Goal: Subscribe to service/newsletter

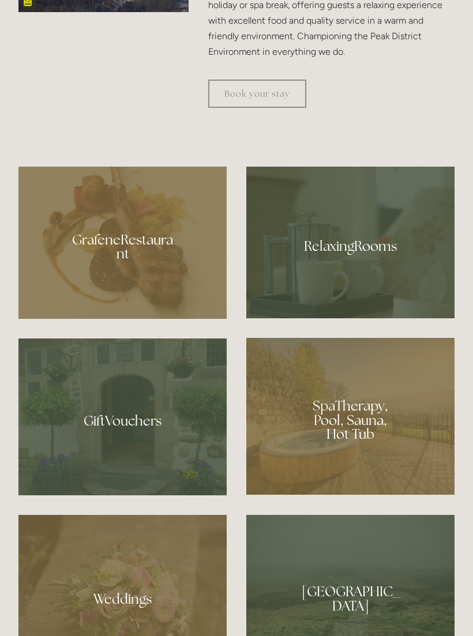
scroll to position [766, 0]
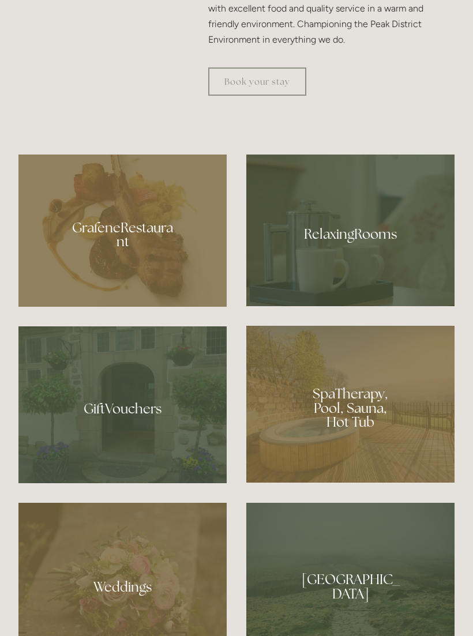
click at [88, 305] on div at bounding box center [122, 230] width 208 height 152
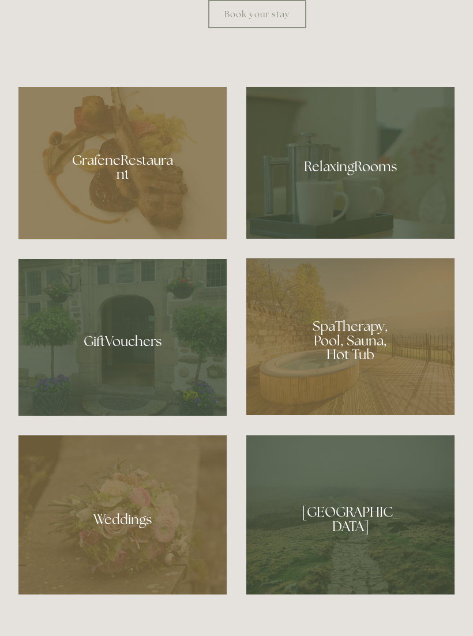
scroll to position [834, 0]
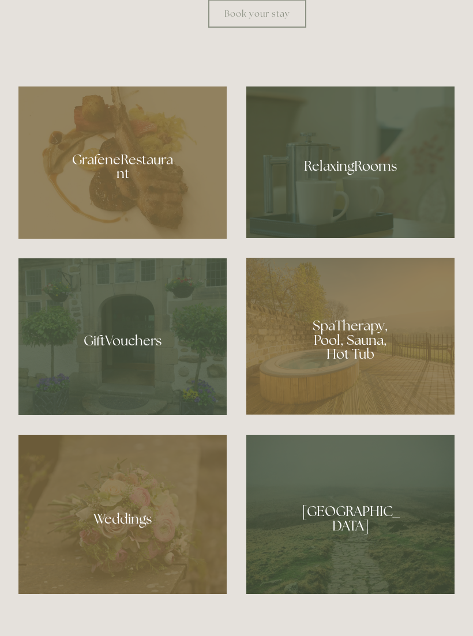
click at [409, 414] on div at bounding box center [350, 336] width 208 height 157
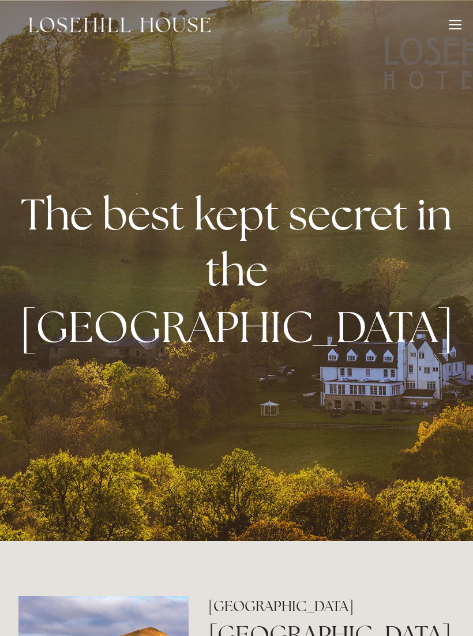
scroll to position [854, 0]
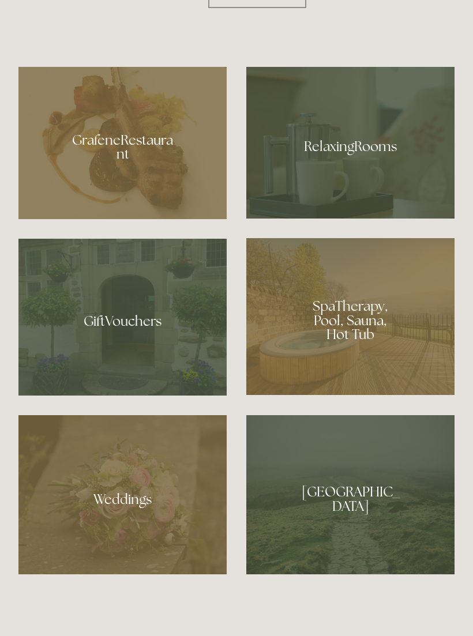
click at [286, 218] on div at bounding box center [350, 143] width 208 height 152
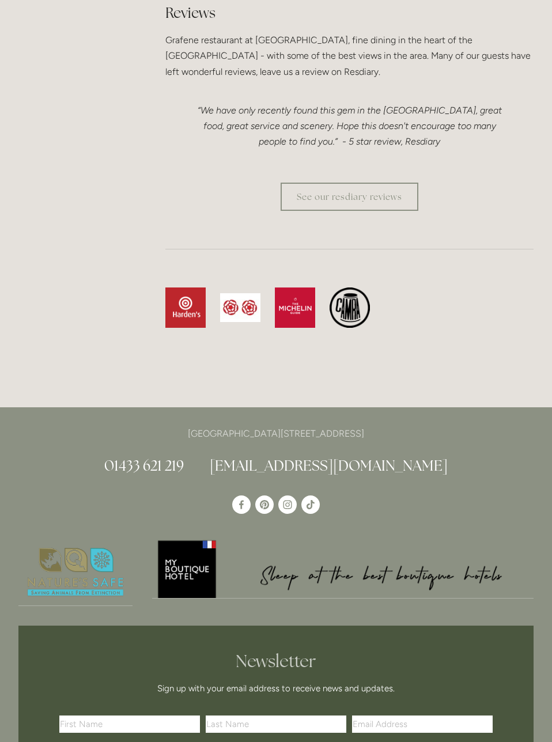
scroll to position [3293, 0]
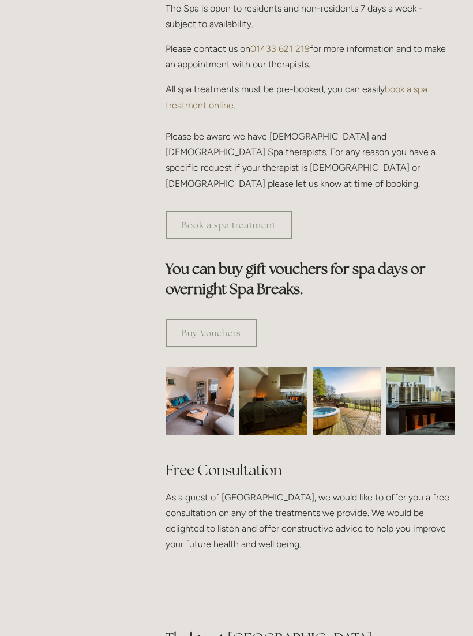
scroll to position [561, 0]
click at [188, 387] on img at bounding box center [200, 401] width 102 height 68
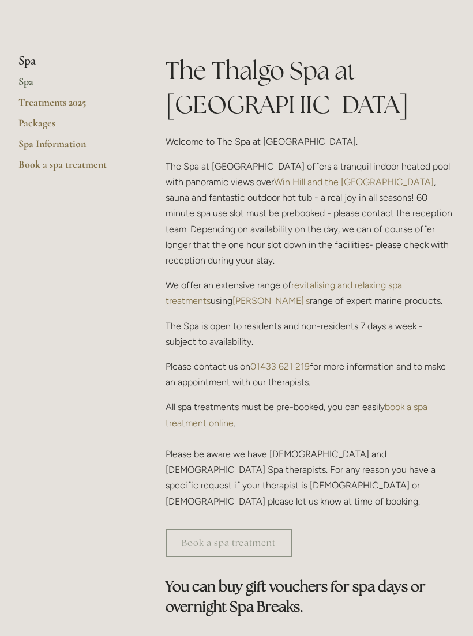
scroll to position [243, 0]
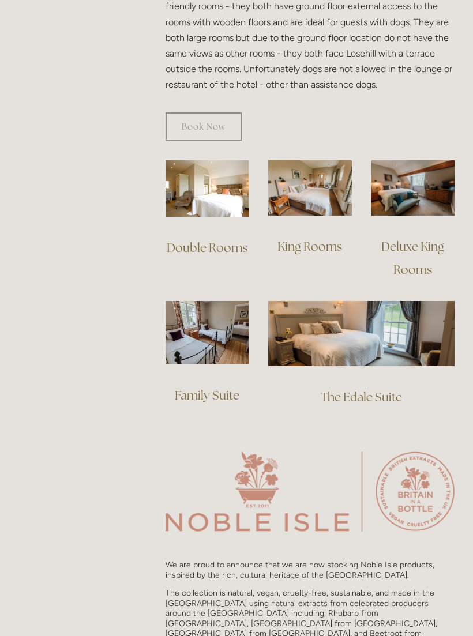
scroll to position [782, 0]
click at [345, 313] on img at bounding box center [361, 332] width 186 height 65
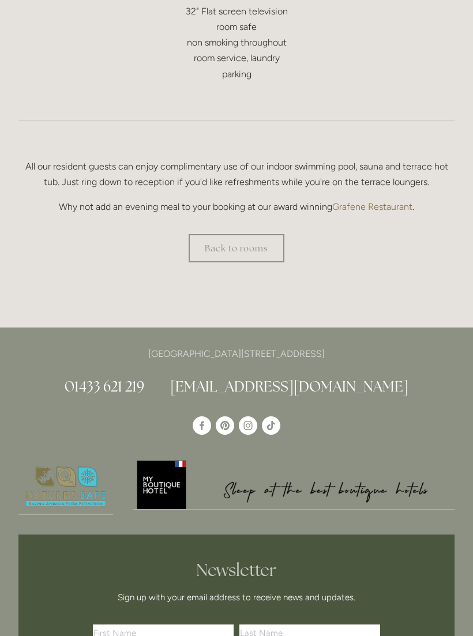
scroll to position [708, 0]
click at [241, 243] on link "Back to rooms" at bounding box center [236, 247] width 96 height 28
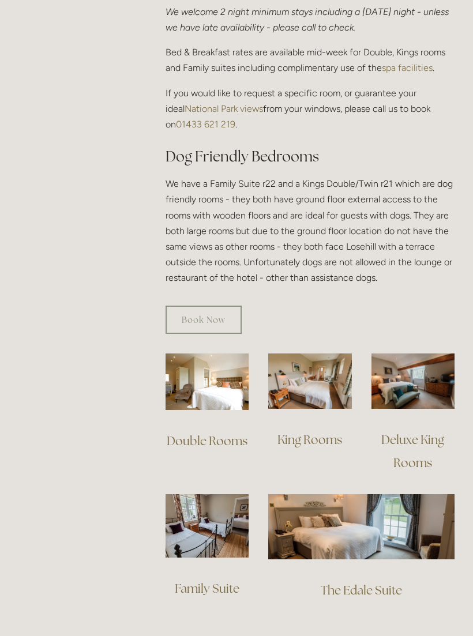
scroll to position [588, 0]
click at [307, 372] on img at bounding box center [309, 380] width 83 height 55
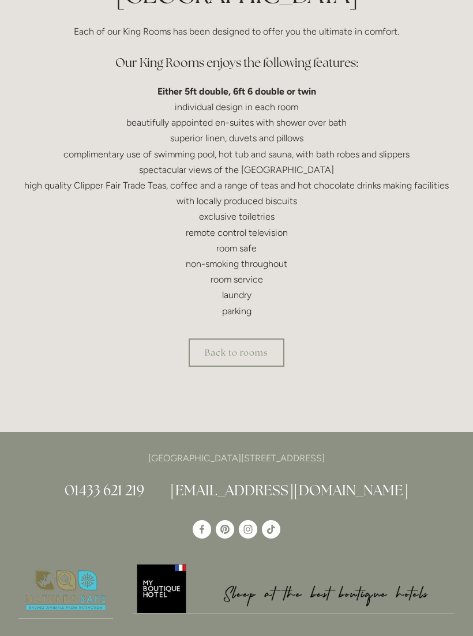
scroll to position [354, 0]
click at [216, 356] on link "Back to rooms" at bounding box center [236, 352] width 96 height 28
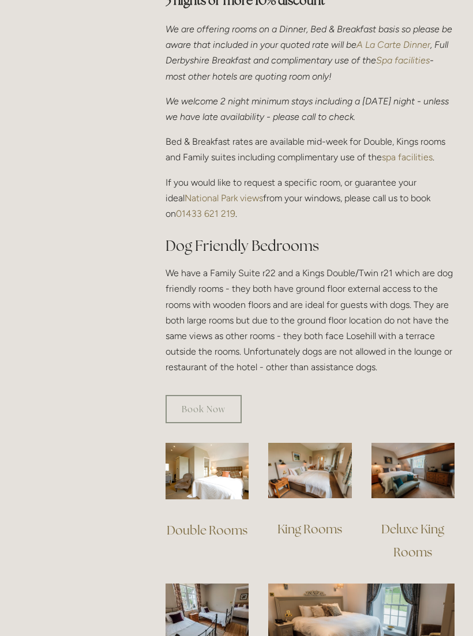
scroll to position [516, 0]
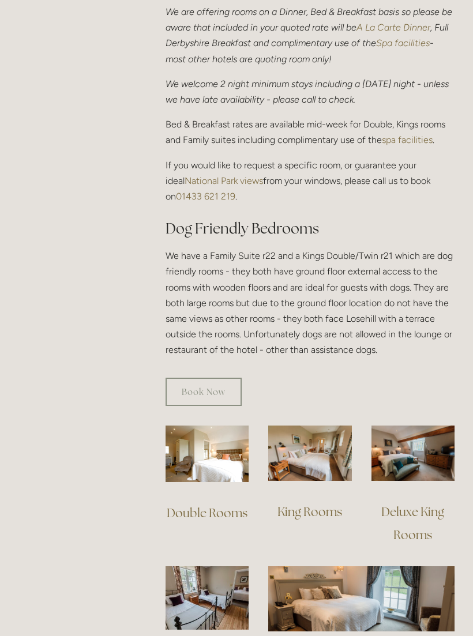
click at [426, 446] on img at bounding box center [412, 452] width 83 height 55
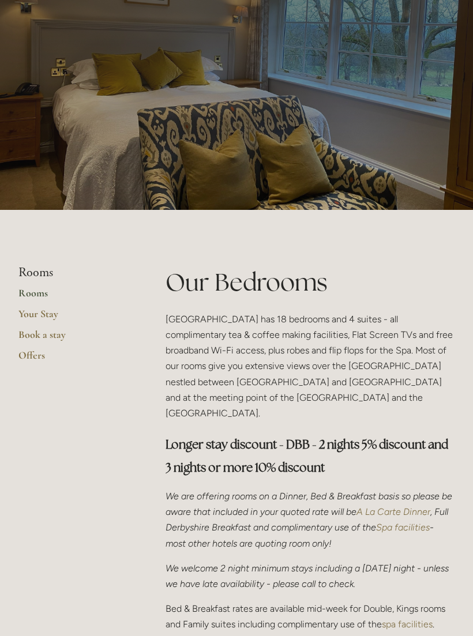
scroll to position [32, 0]
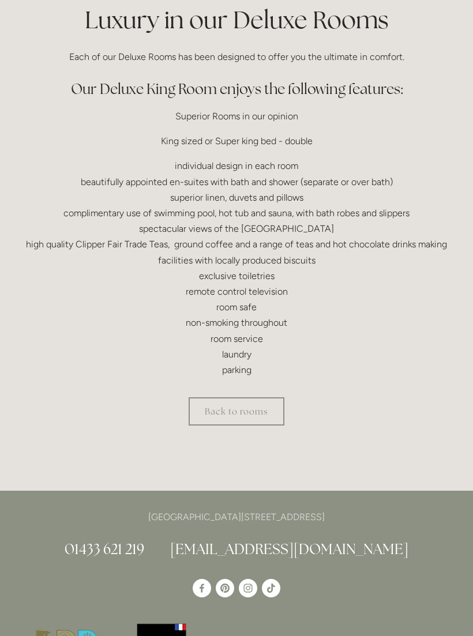
scroll to position [275, 0]
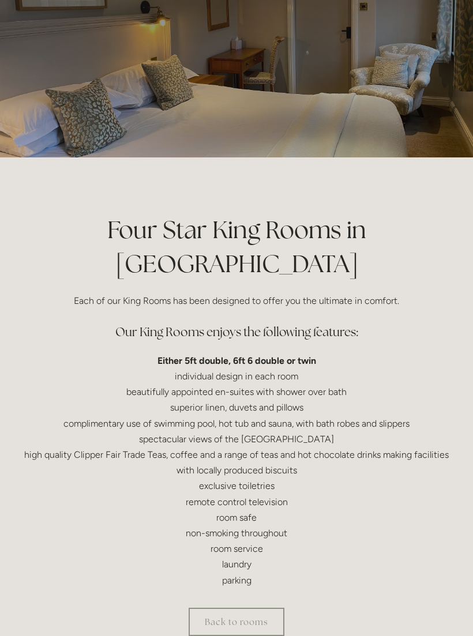
scroll to position [77, 0]
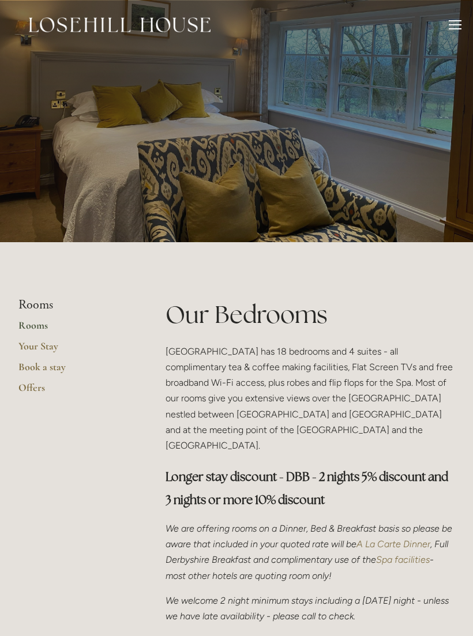
scroll to position [607, 0]
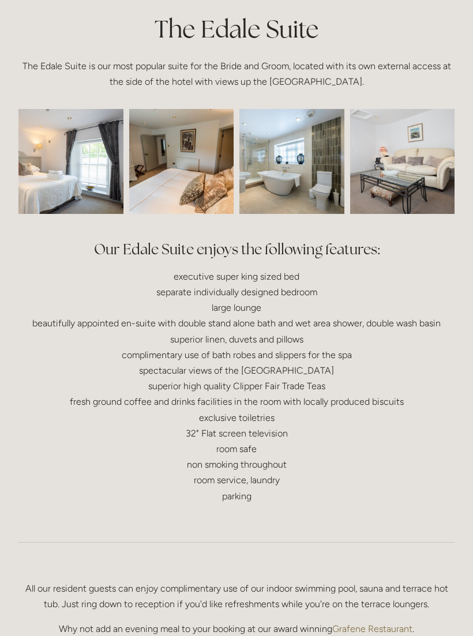
scroll to position [285, 0]
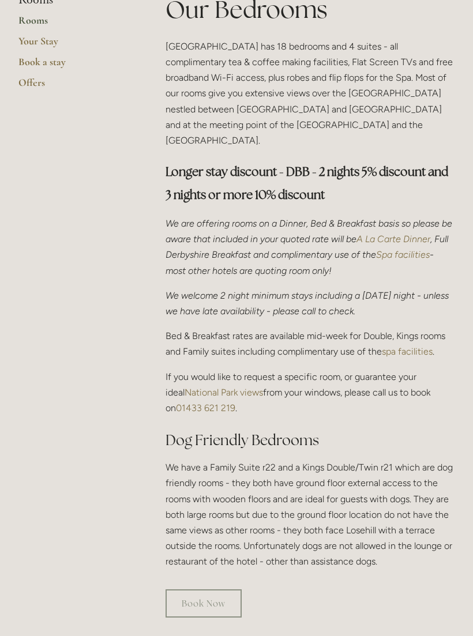
scroll to position [303, 0]
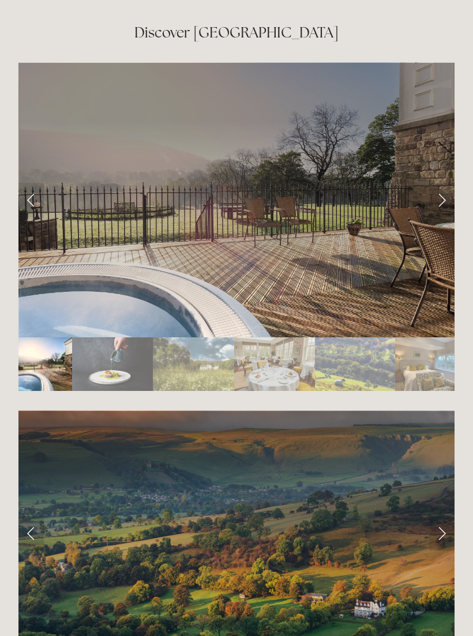
scroll to position [2040, 0]
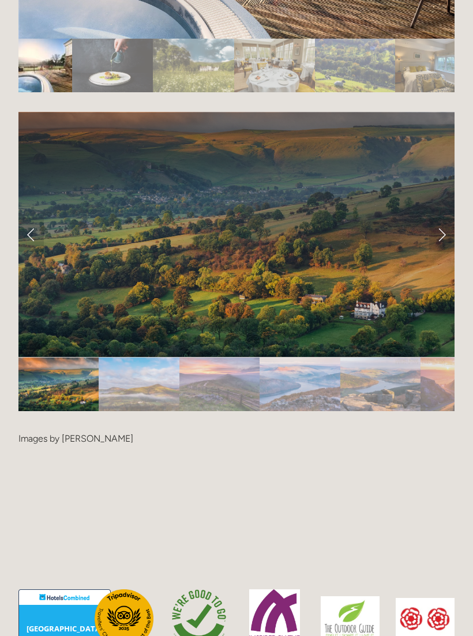
click at [134, 369] on img "Slide 2" at bounding box center [139, 384] width 80 height 54
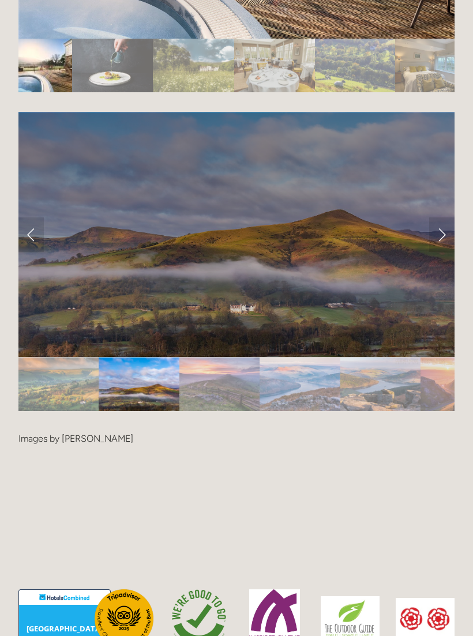
scroll to position [2338, 0]
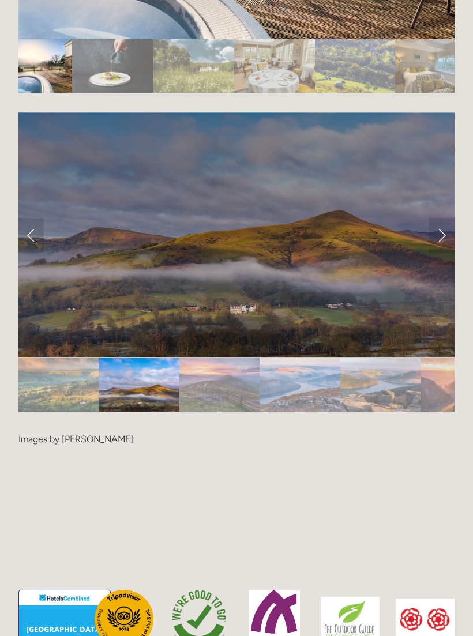
click at [447, 226] on link "Next Slide" at bounding box center [441, 235] width 25 height 35
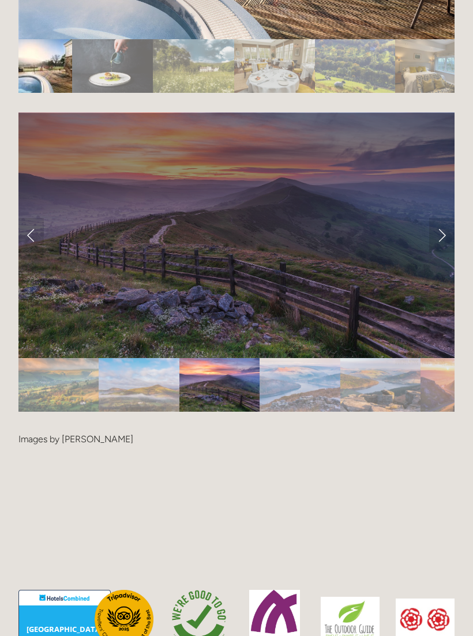
click at [443, 223] on link "Next Slide" at bounding box center [441, 235] width 25 height 35
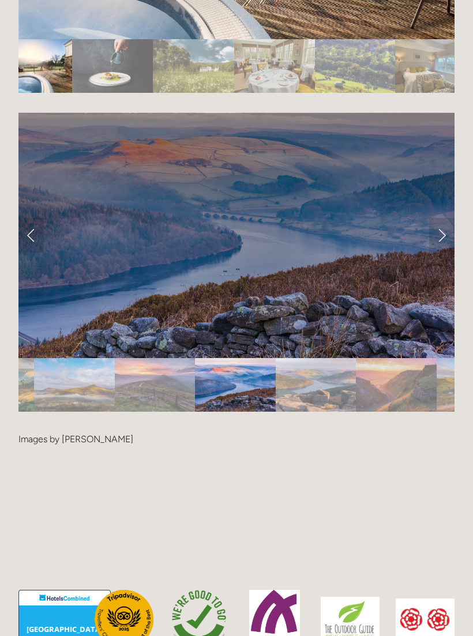
click at [447, 221] on link "Next Slide" at bounding box center [441, 235] width 25 height 35
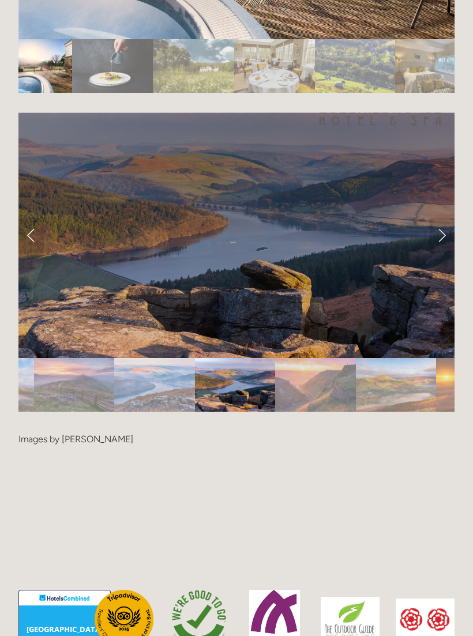
click at [444, 221] on link "Next Slide" at bounding box center [441, 235] width 25 height 35
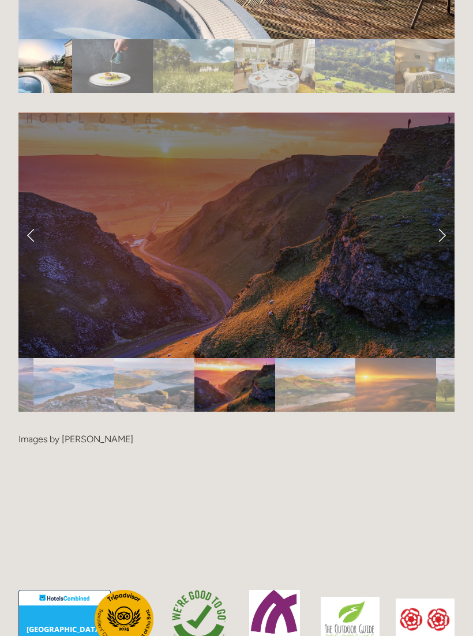
click at [454, 408] on div at bounding box center [236, 408] width 436 height 0
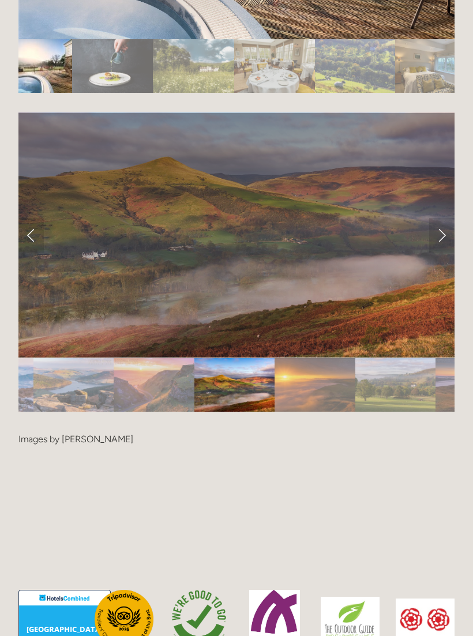
click at [454, 408] on div at bounding box center [236, 408] width 436 height 0
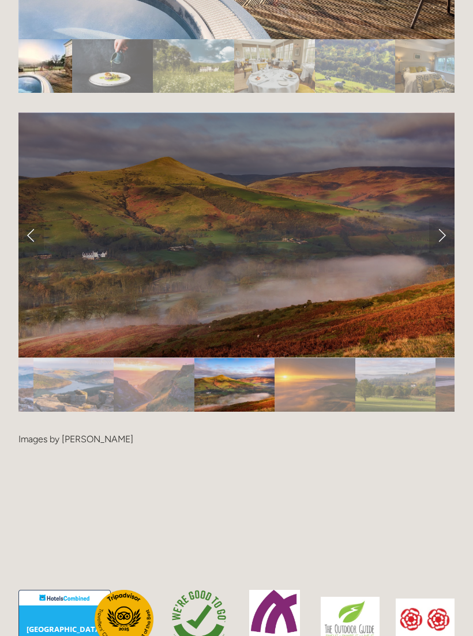
click at [447, 229] on link "Next Slide" at bounding box center [441, 235] width 25 height 35
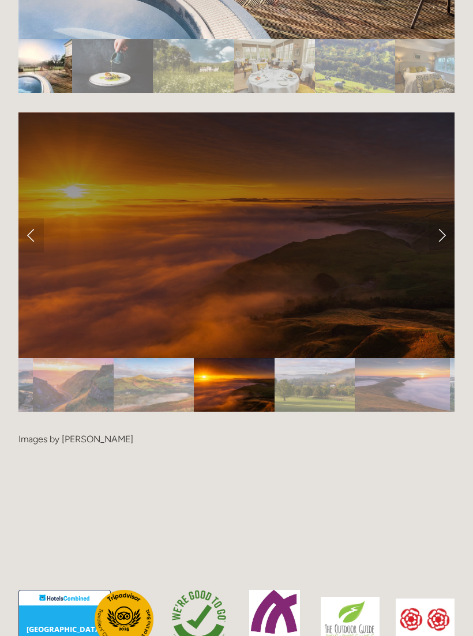
click at [441, 224] on link "Next Slide" at bounding box center [441, 235] width 25 height 35
click at [445, 226] on link "Next Slide" at bounding box center [441, 235] width 25 height 35
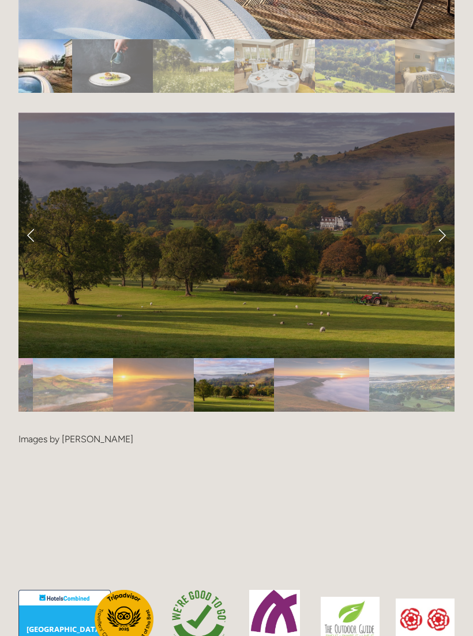
click at [449, 223] on link "Next Slide" at bounding box center [441, 235] width 25 height 35
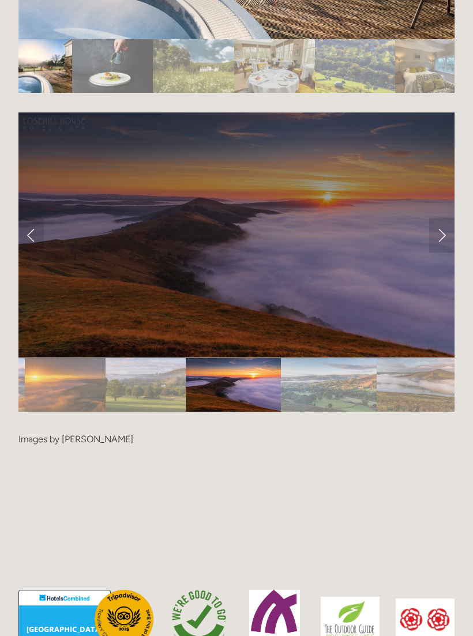
click at [447, 224] on link "Next Slide" at bounding box center [441, 235] width 25 height 35
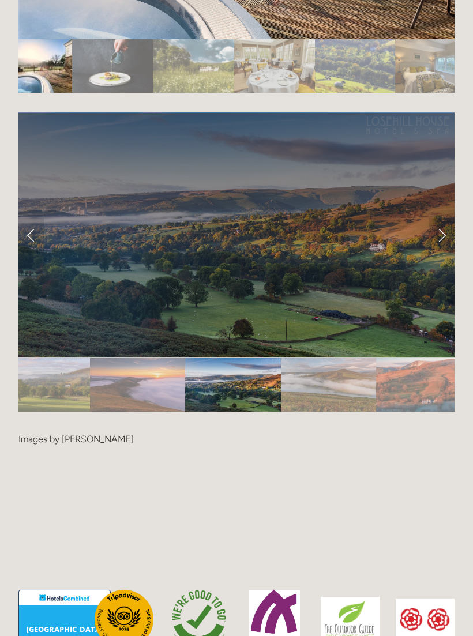
click at [445, 222] on link "Next Slide" at bounding box center [441, 235] width 25 height 35
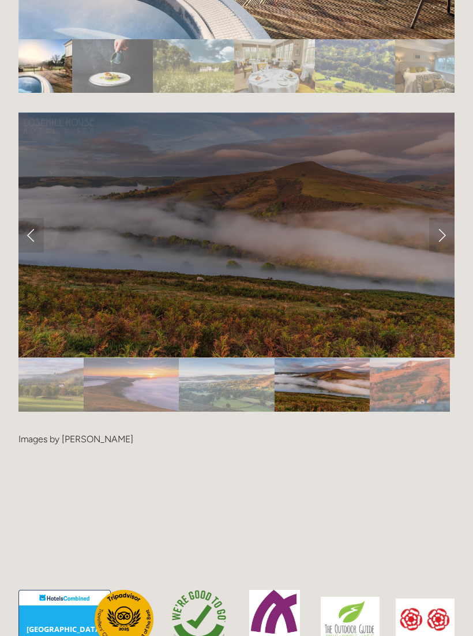
click at [444, 221] on link "Next Slide" at bounding box center [441, 235] width 25 height 35
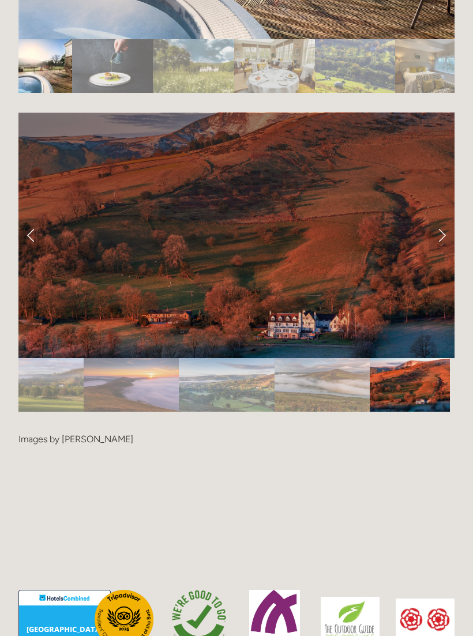
click at [444, 221] on link "Next Slide" at bounding box center [441, 235] width 25 height 35
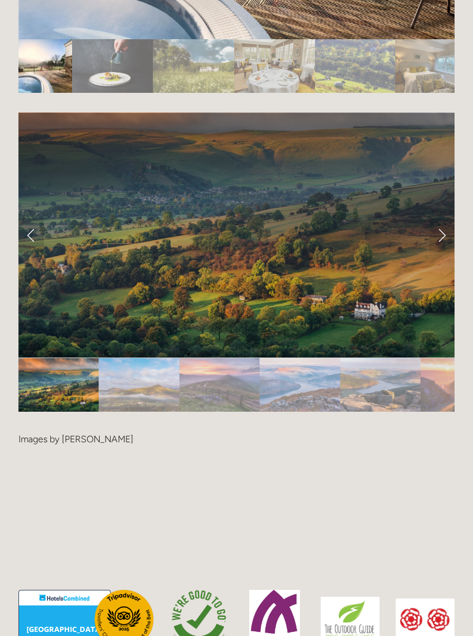
click at [444, 224] on link "Next Slide" at bounding box center [441, 235] width 25 height 35
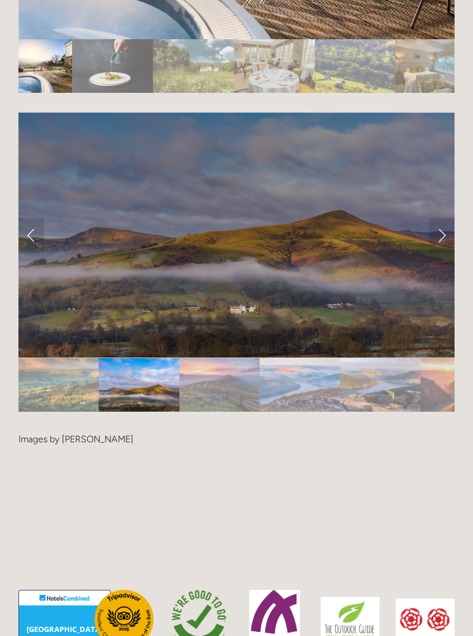
click at [443, 225] on link "Next Slide" at bounding box center [441, 235] width 25 height 35
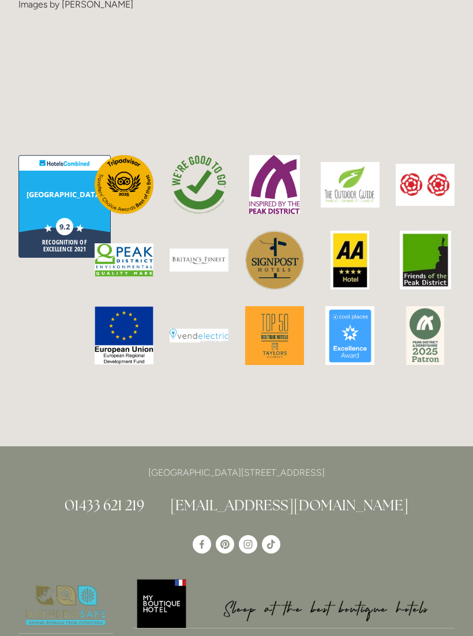
scroll to position [2771, 0]
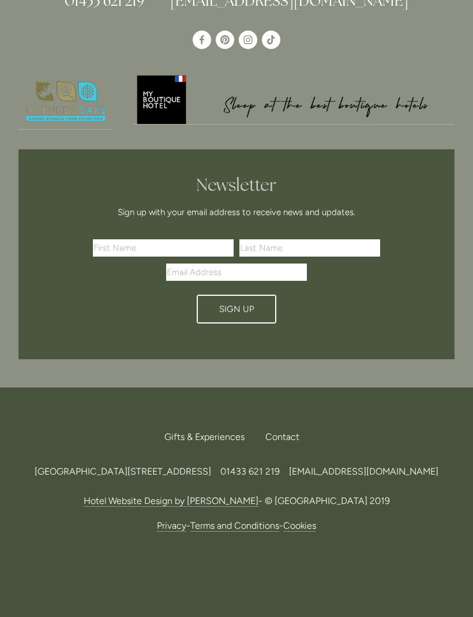
scroll to position [3260, 0]
click at [119, 248] on input "text" at bounding box center [163, 248] width 141 height 17
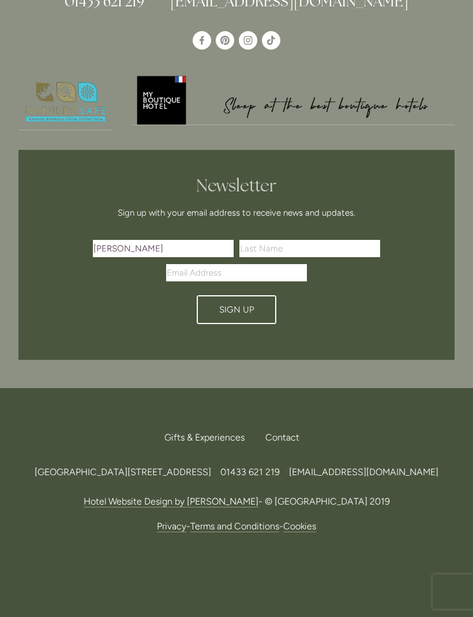
type input "Paul"
click at [293, 250] on input "text" at bounding box center [309, 248] width 141 height 17
type input "Bailey"
click at [202, 280] on input "Email Address" at bounding box center [236, 272] width 141 height 17
type input "parkland.trees@gmail.com"
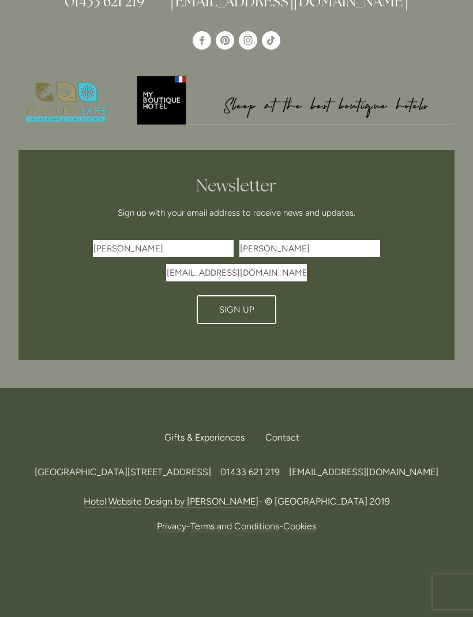
click at [247, 317] on button "Sign Up" at bounding box center [237, 309] width 80 height 29
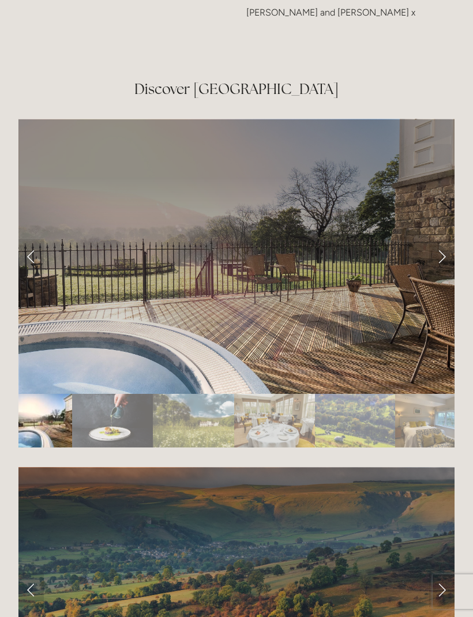
scroll to position [1966, 0]
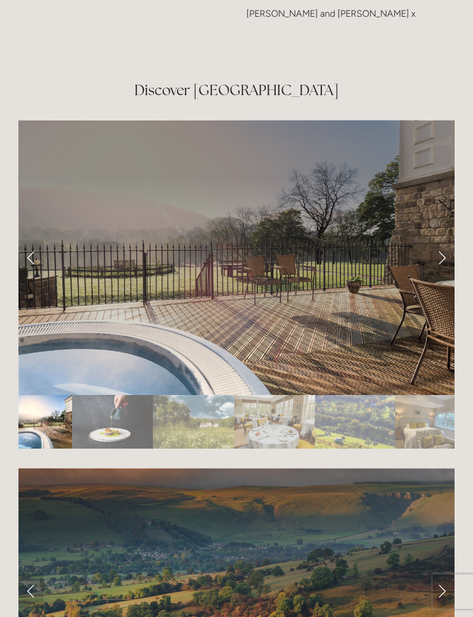
click at [446, 264] on link "Next Slide" at bounding box center [441, 257] width 25 height 35
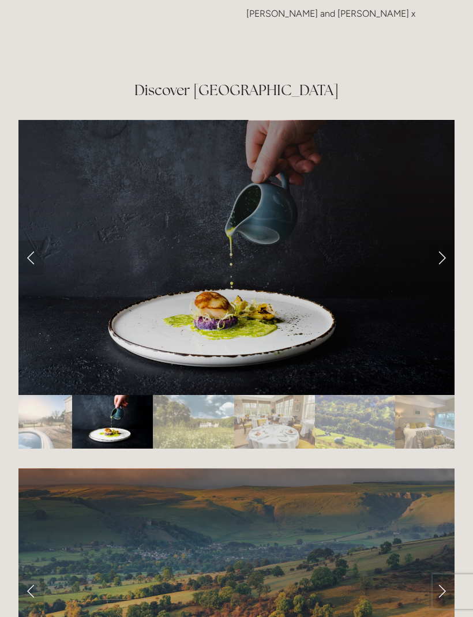
click at [446, 262] on link "Next Slide" at bounding box center [441, 257] width 25 height 35
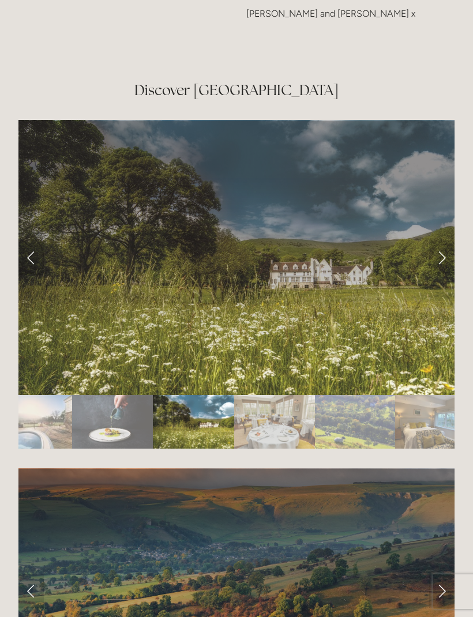
click at [447, 262] on link "Next Slide" at bounding box center [441, 257] width 25 height 35
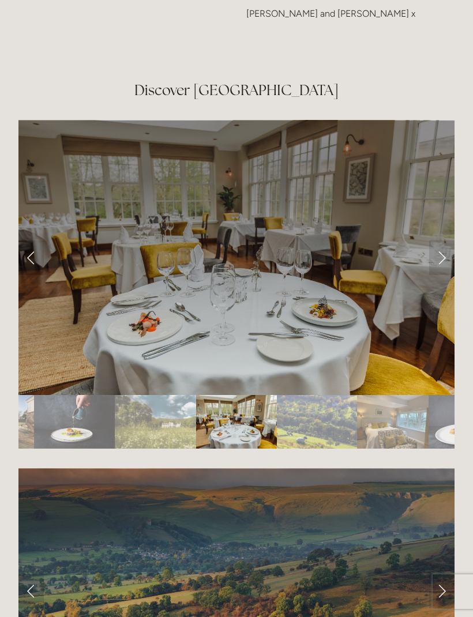
click at [445, 261] on link "Next Slide" at bounding box center [441, 257] width 25 height 35
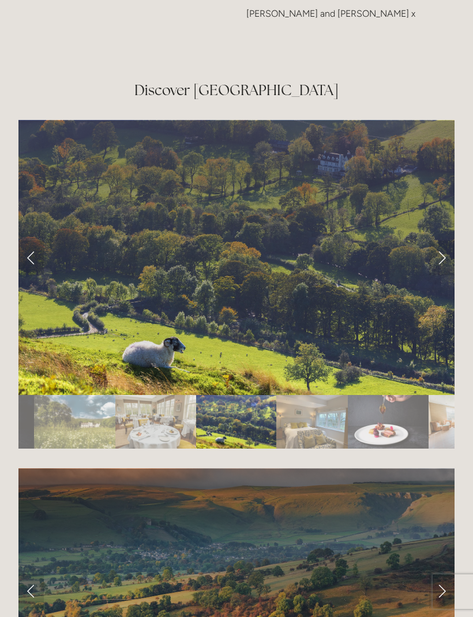
click at [442, 263] on link "Next Slide" at bounding box center [441, 257] width 25 height 35
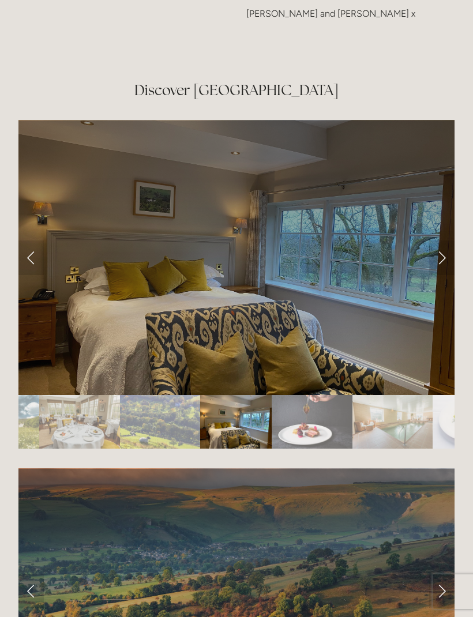
click at [440, 260] on link "Next Slide" at bounding box center [441, 257] width 25 height 35
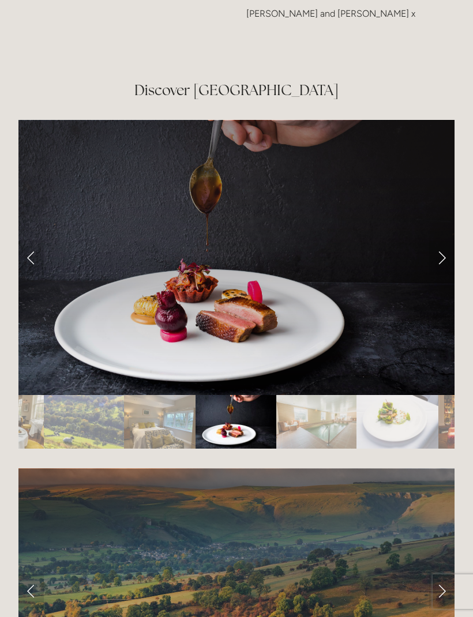
click at [441, 260] on link "Next Slide" at bounding box center [441, 257] width 25 height 35
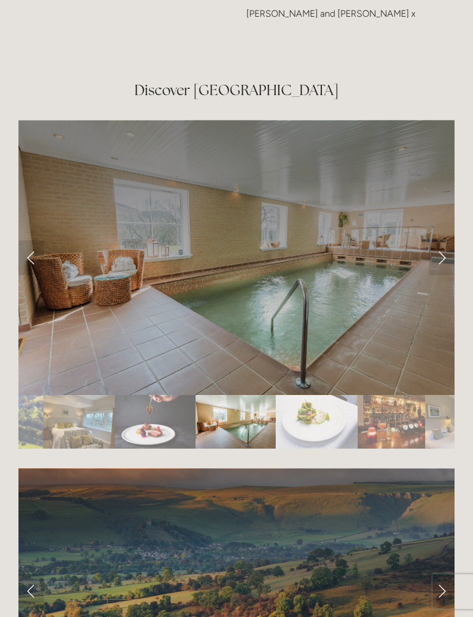
click at [440, 260] on link "Next Slide" at bounding box center [441, 257] width 25 height 35
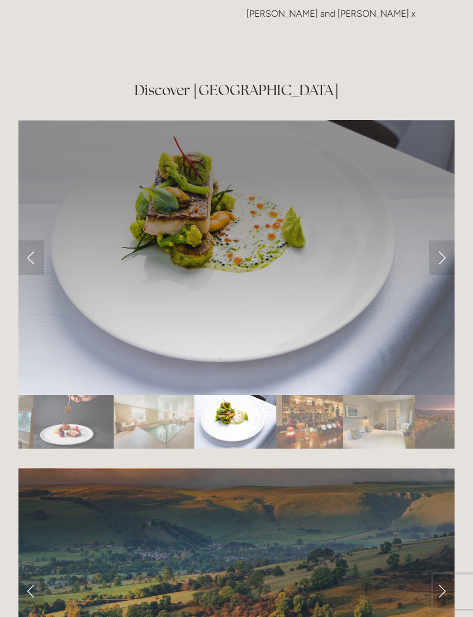
click at [441, 259] on link "Next Slide" at bounding box center [441, 257] width 25 height 35
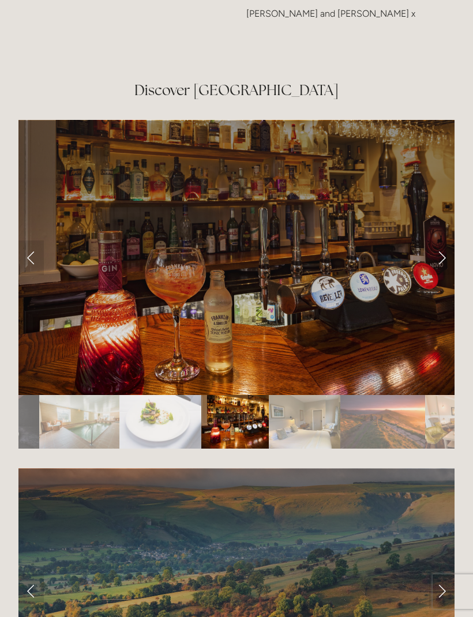
click at [442, 258] on link "Next Slide" at bounding box center [441, 257] width 25 height 35
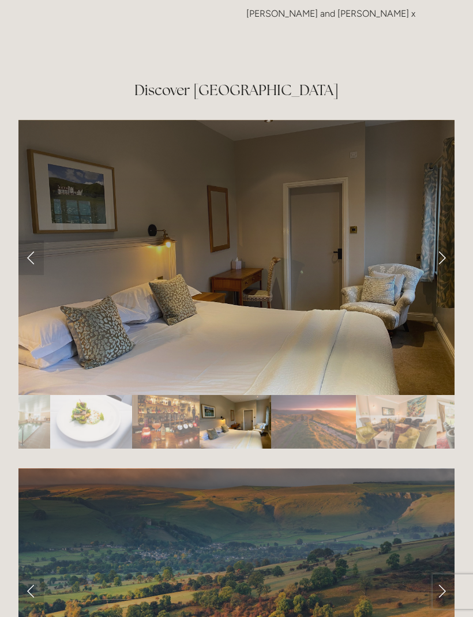
click at [443, 260] on link "Next Slide" at bounding box center [441, 257] width 25 height 35
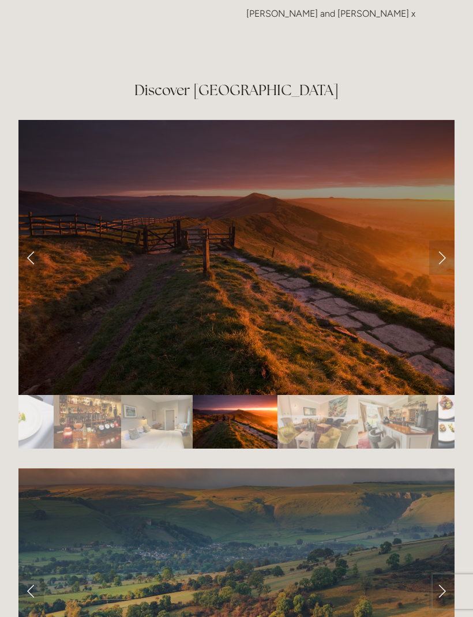
click at [438, 259] on link "Next Slide" at bounding box center [441, 257] width 25 height 35
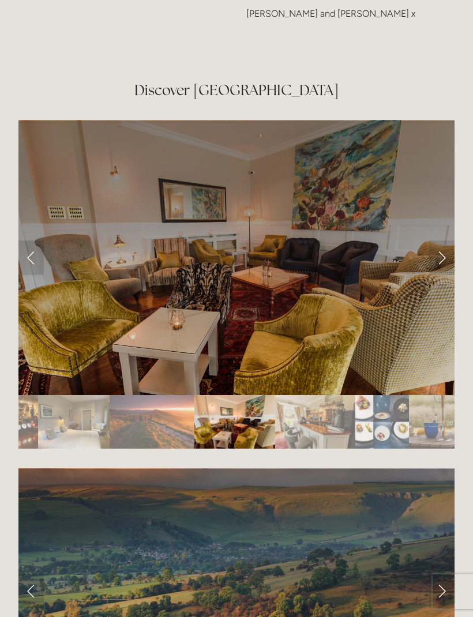
click at [439, 262] on link "Next Slide" at bounding box center [441, 257] width 25 height 35
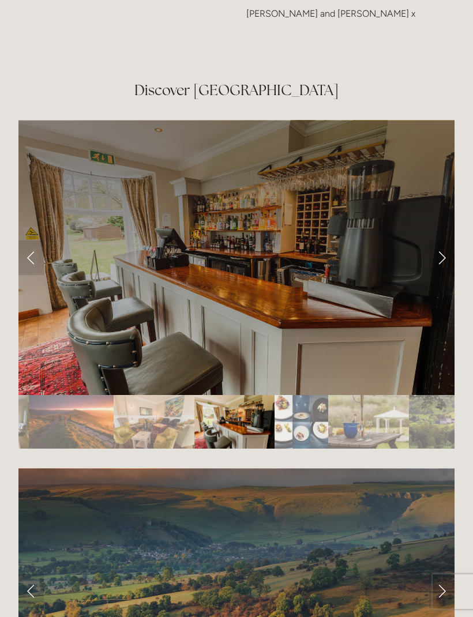
click at [440, 262] on link "Next Slide" at bounding box center [441, 257] width 25 height 35
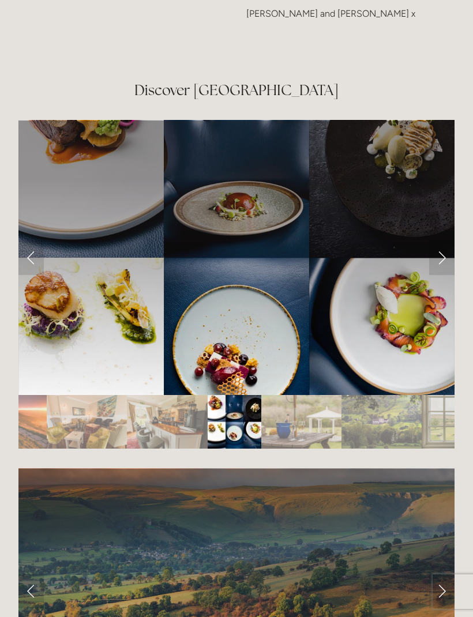
click at [443, 260] on link "Next Slide" at bounding box center [441, 257] width 25 height 35
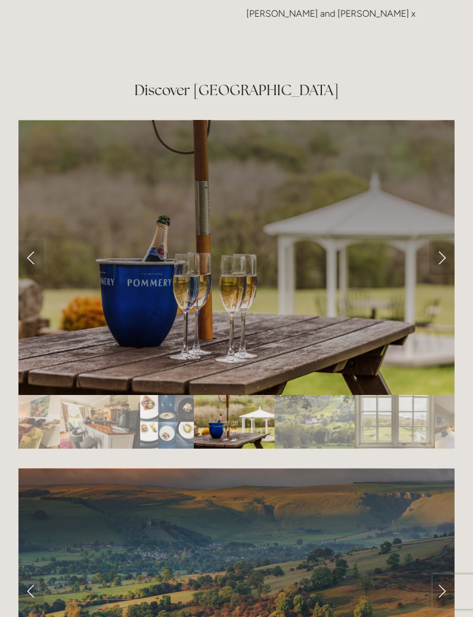
click at [443, 259] on link "Next Slide" at bounding box center [441, 257] width 25 height 35
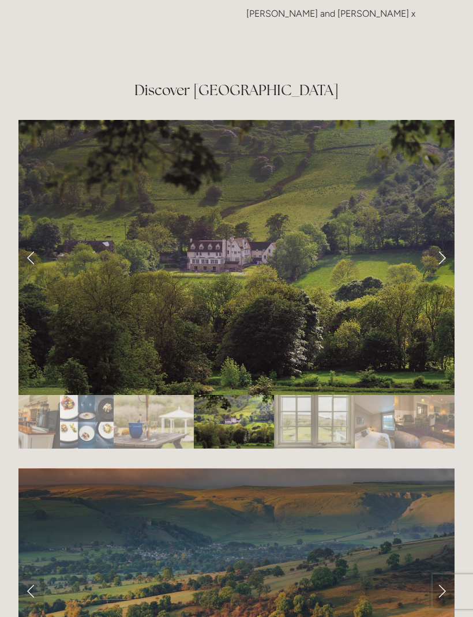
click at [436, 263] on link "Next Slide" at bounding box center [441, 257] width 25 height 35
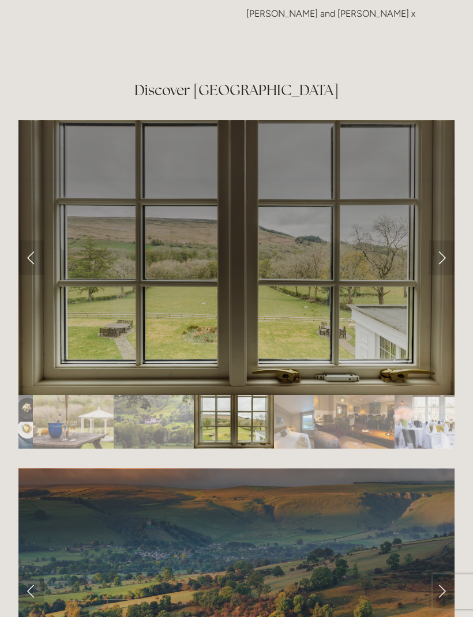
click at [437, 262] on link "Next Slide" at bounding box center [441, 257] width 25 height 35
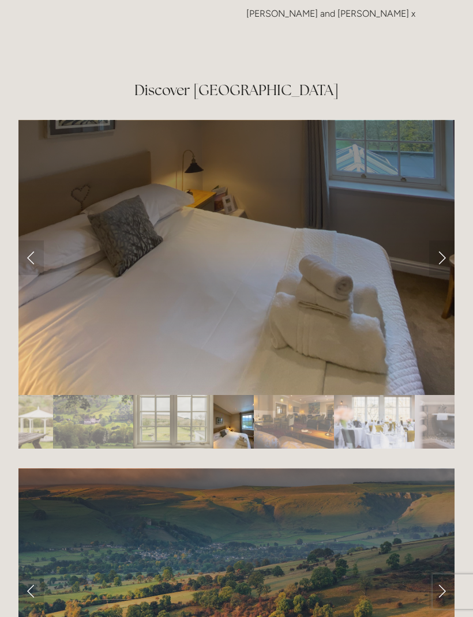
click at [443, 260] on link "Next Slide" at bounding box center [441, 257] width 25 height 35
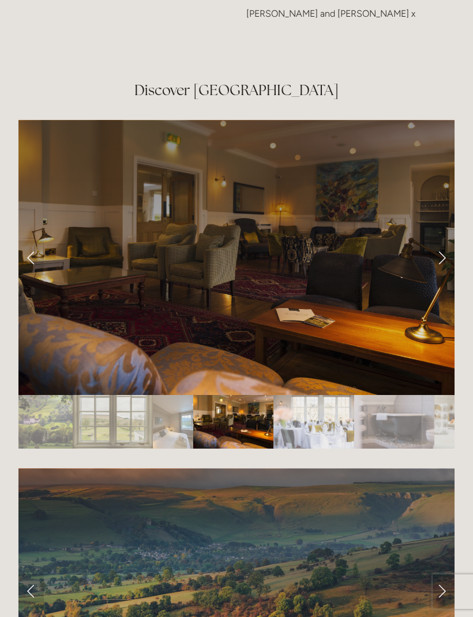
click at [443, 262] on link "Next Slide" at bounding box center [441, 257] width 25 height 35
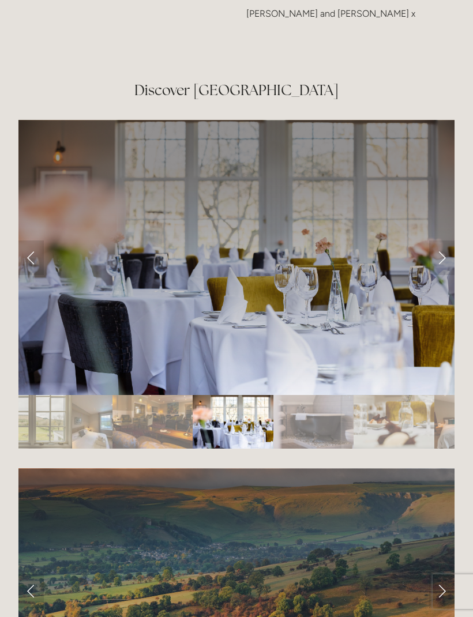
click at [439, 262] on link "Next Slide" at bounding box center [441, 257] width 25 height 35
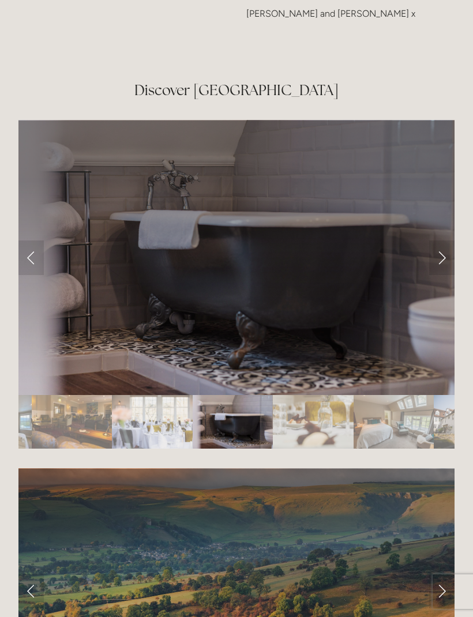
click at [441, 260] on link "Next Slide" at bounding box center [441, 257] width 25 height 35
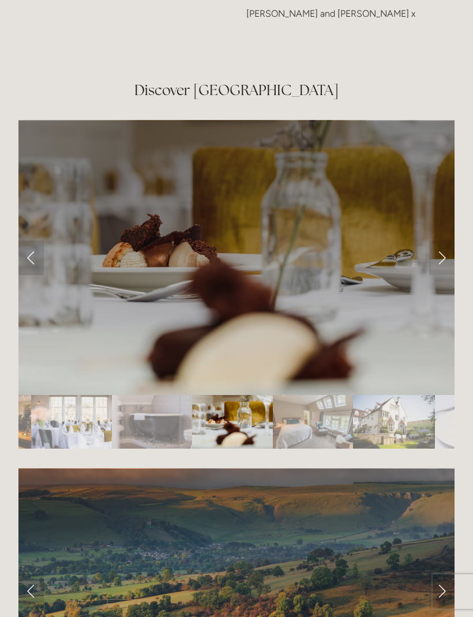
click at [441, 263] on link "Next Slide" at bounding box center [441, 257] width 25 height 35
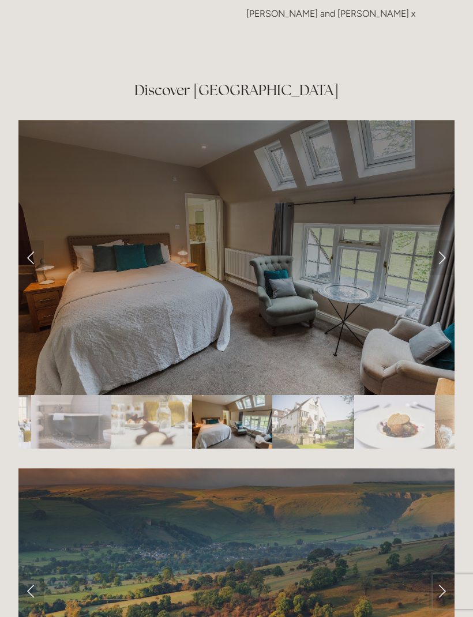
click at [441, 262] on link "Next Slide" at bounding box center [441, 257] width 25 height 35
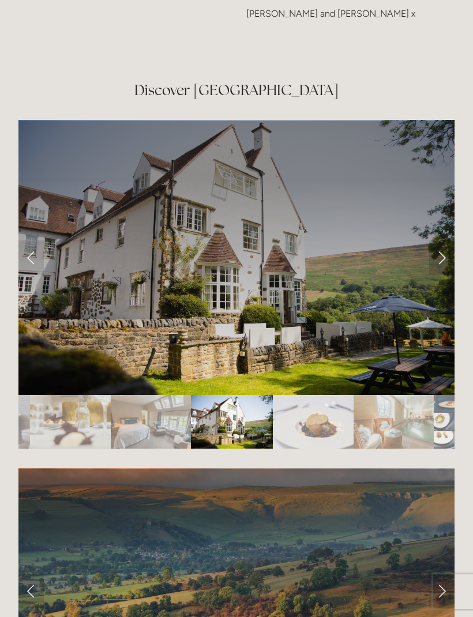
click at [440, 262] on link "Next Slide" at bounding box center [441, 257] width 25 height 35
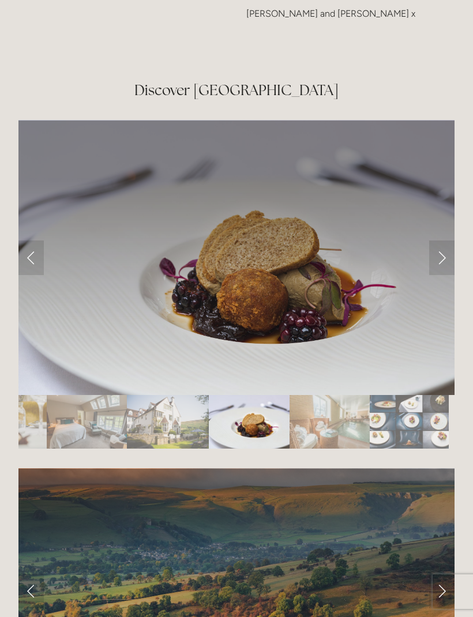
click at [439, 260] on link "Next Slide" at bounding box center [441, 257] width 25 height 35
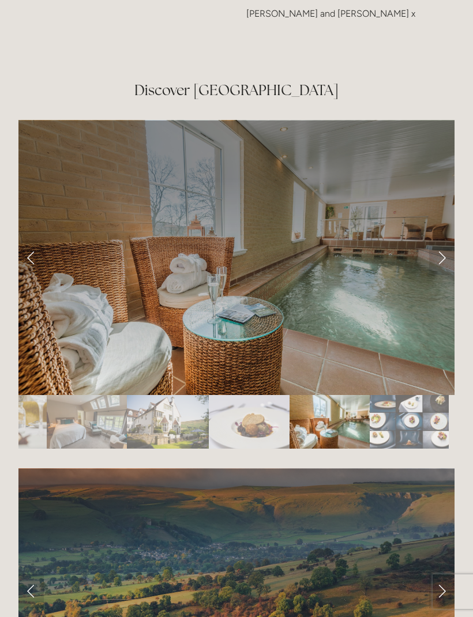
click at [443, 263] on link "Next Slide" at bounding box center [441, 257] width 25 height 35
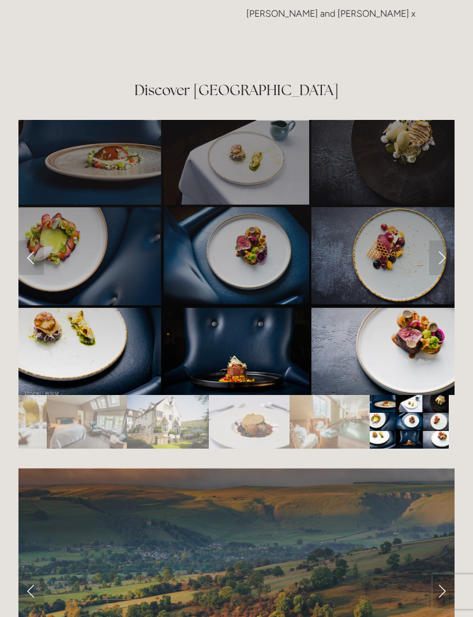
click at [440, 264] on link "Next Slide" at bounding box center [441, 257] width 25 height 35
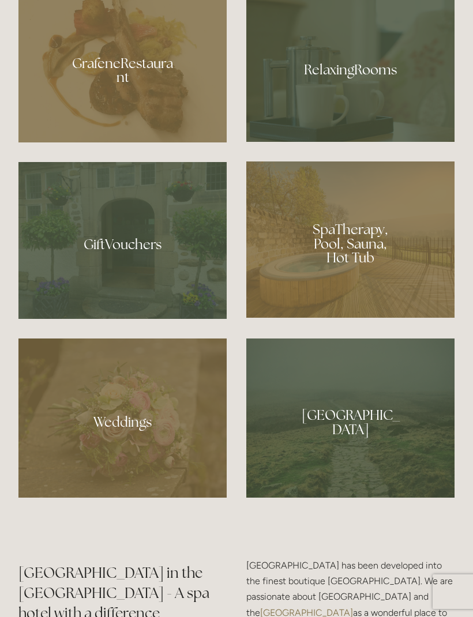
scroll to position [912, 0]
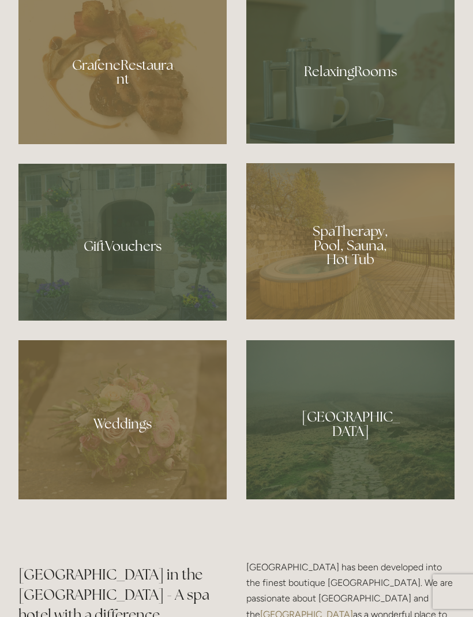
click at [96, 309] on div at bounding box center [122, 242] width 208 height 157
